Goal: Find specific page/section: Find specific page/section

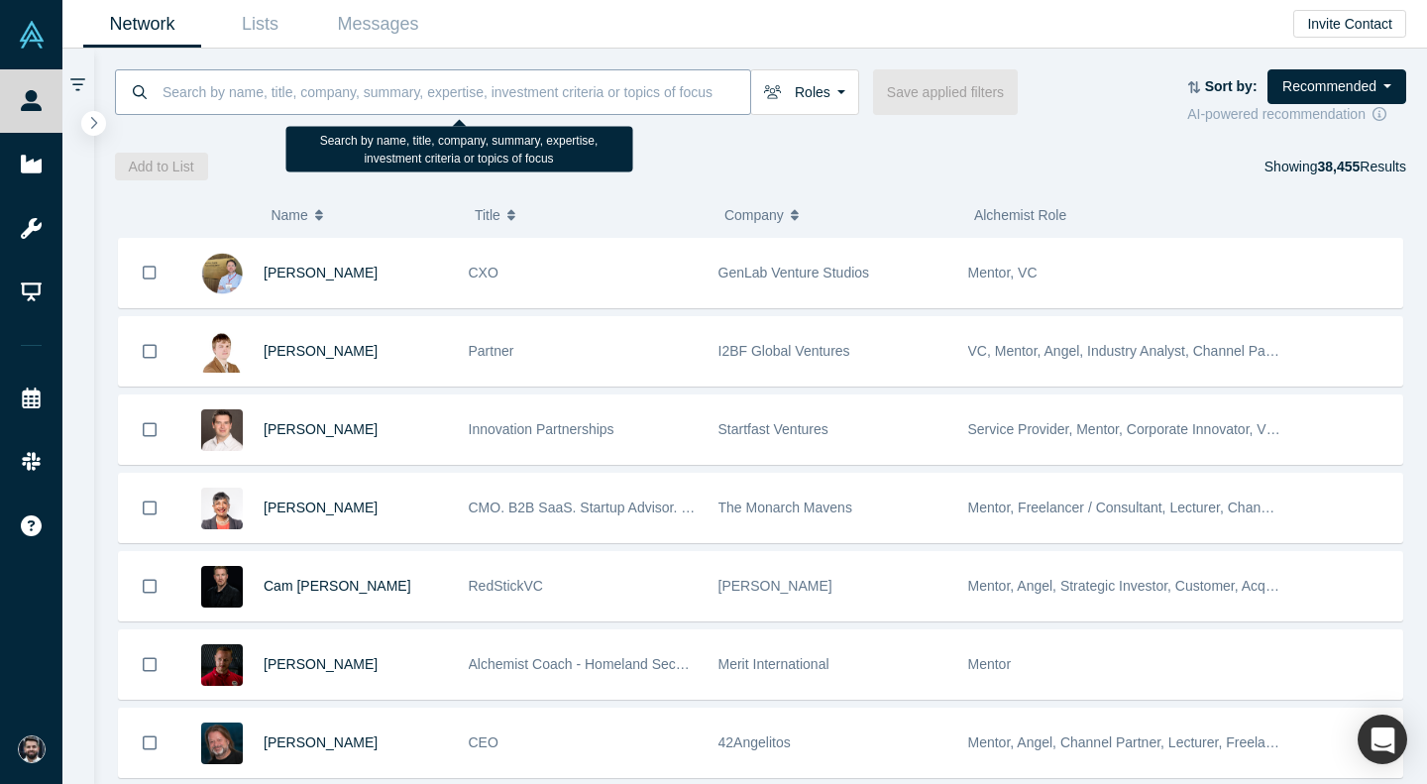
click at [291, 96] on input at bounding box center [456, 91] width 590 height 47
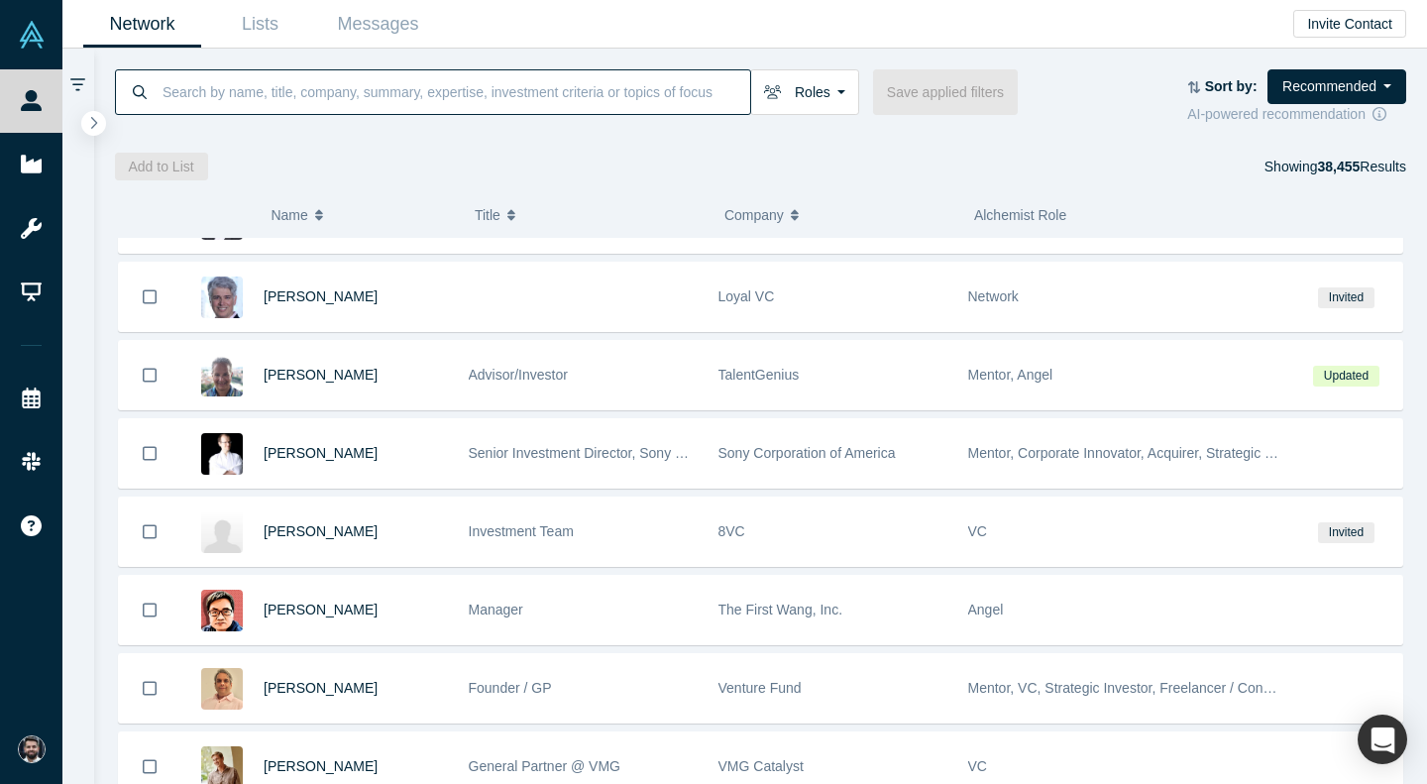
scroll to position [2879, 0]
